Goal: Task Accomplishment & Management: Use online tool/utility

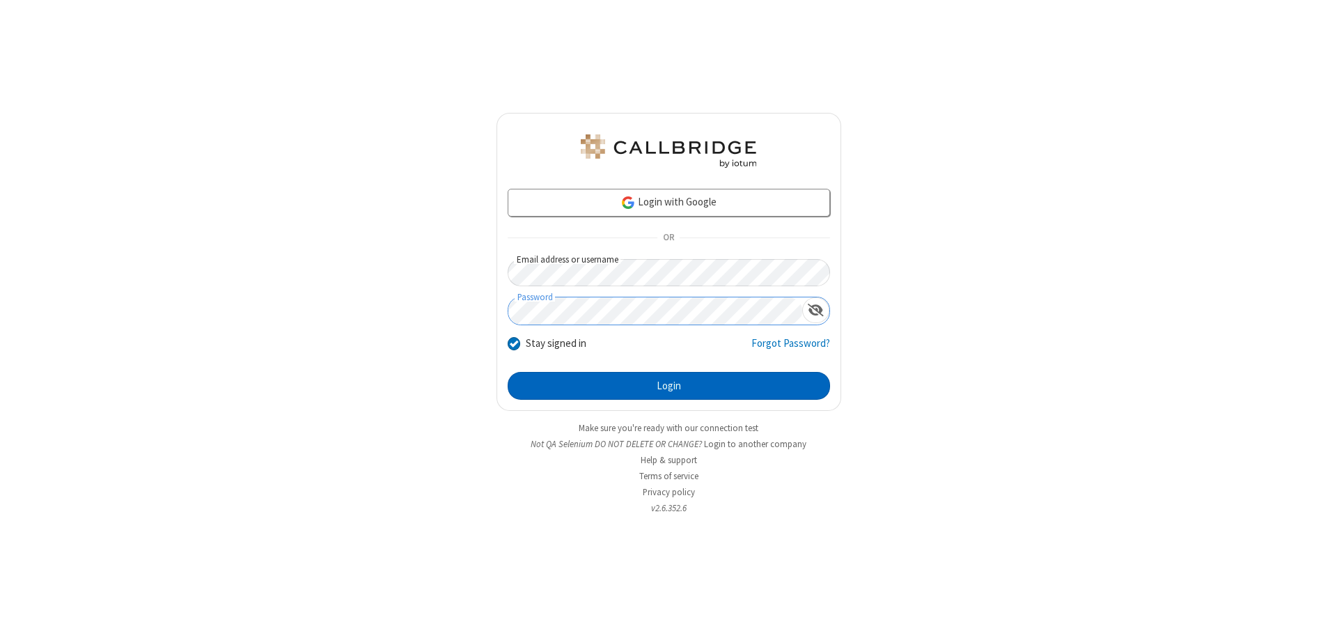
click at [668, 386] on button "Login" at bounding box center [669, 386] width 322 height 28
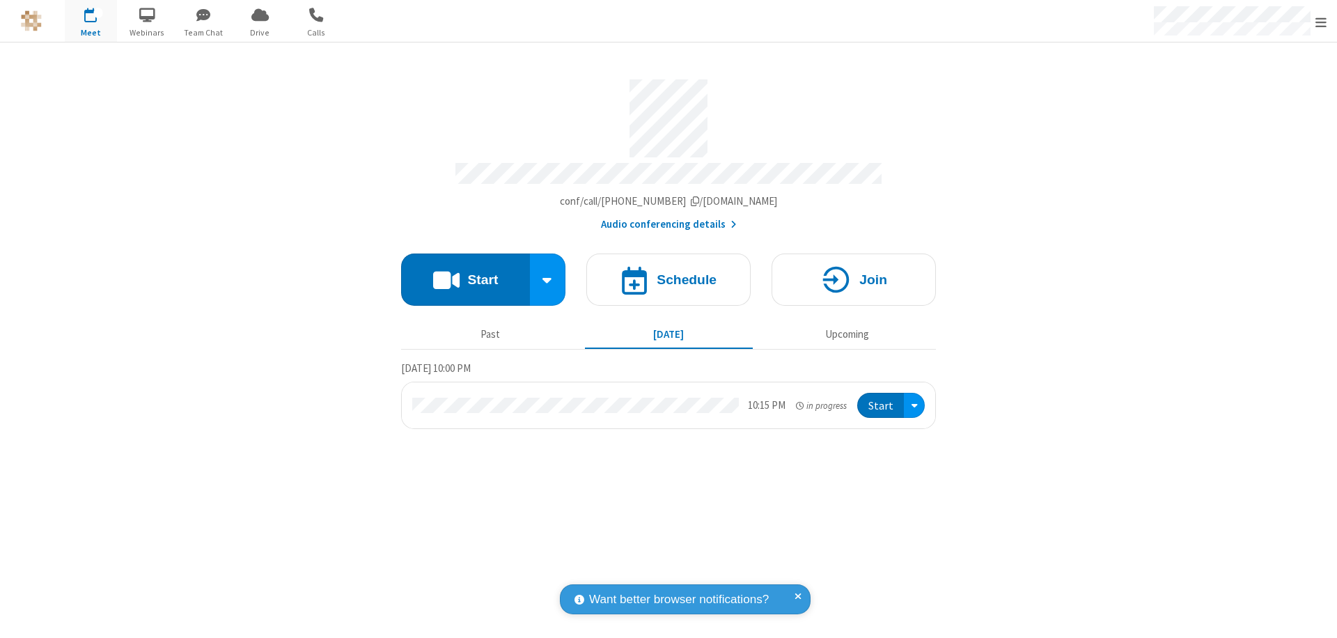
click at [465, 273] on button "Start" at bounding box center [465, 279] width 129 height 52
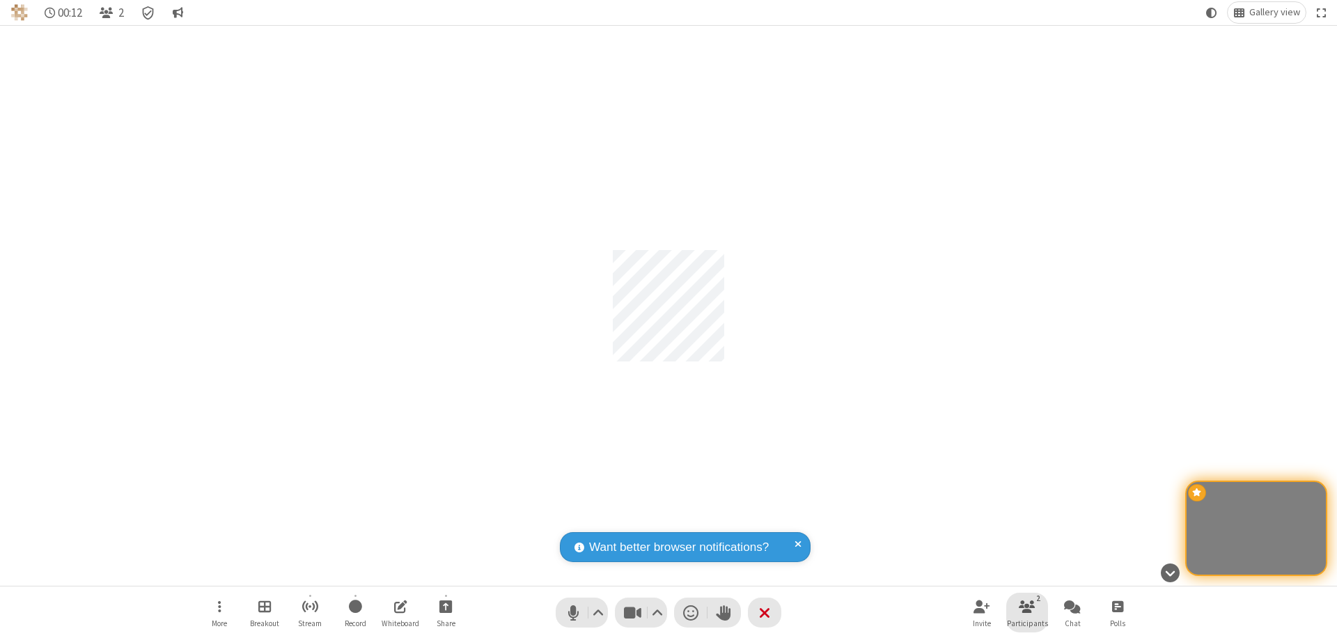
click at [1027, 623] on span "Participants" at bounding box center [1027, 623] width 41 height 8
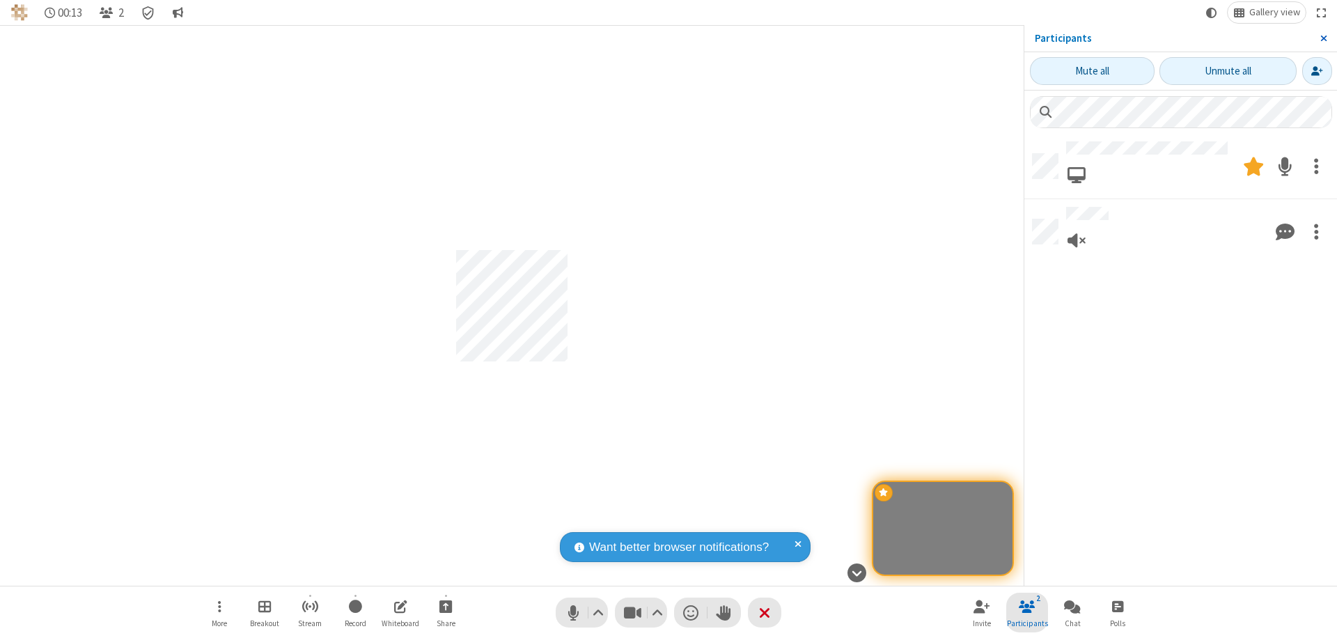
click at [1323, 38] on span "Close sidebar" at bounding box center [1323, 38] width 7 height 11
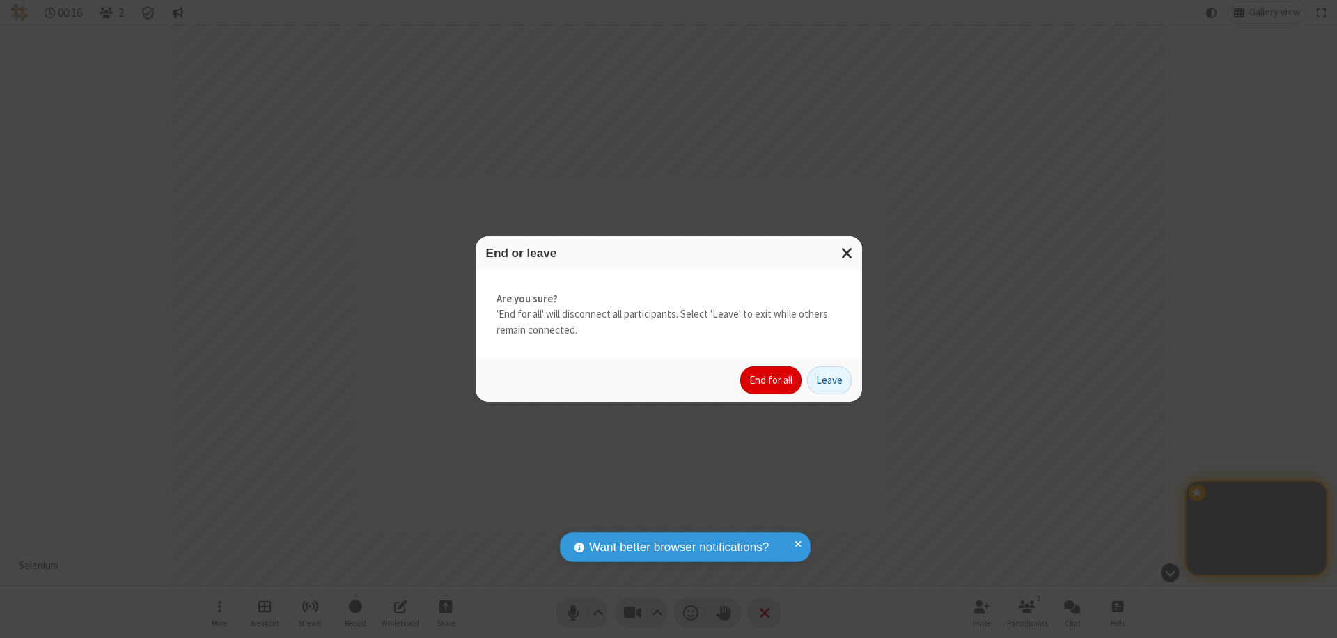
click at [772, 380] on button "End for all" at bounding box center [770, 380] width 61 height 28
